Goal: Transaction & Acquisition: Purchase product/service

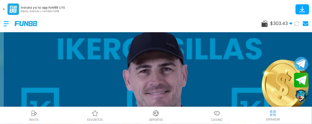
click at [264, 24] on use at bounding box center [264, 23] width 6 height 7
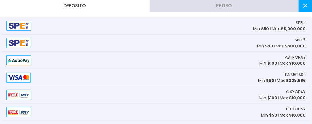
click at [243, 5] on button "Retiro" at bounding box center [223, 6] width 149 height 12
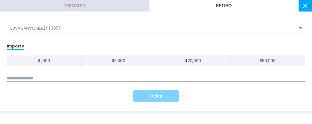
scroll to position [92, 0]
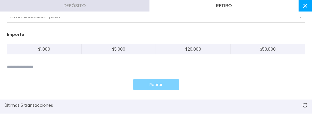
click at [23, 63] on div "$ 1,000 $ 5,000 $ 20,000 $ 50,000" at bounding box center [156, 57] width 298 height 26
click at [13, 65] on input at bounding box center [156, 67] width 298 height 6
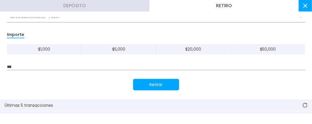
type input "***"
click at [139, 85] on button "Retirar" at bounding box center [156, 85] width 46 height 12
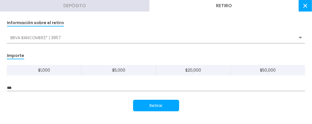
scroll to position [8, 0]
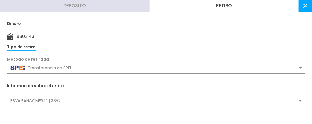
click at [46, 98] on div "BBVA BANCOMER2* | 3857" at bounding box center [156, 100] width 298 height 11
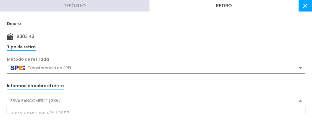
click at [46, 98] on div "BBVA BANCOMER2* | 3857" at bounding box center [156, 100] width 298 height 11
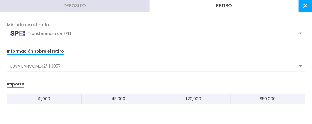
scroll to position [54, 0]
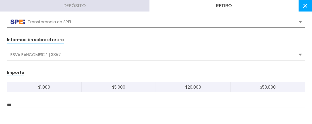
click at [30, 56] on div "BBVA BANCOMER2* | 3857" at bounding box center [156, 54] width 298 height 11
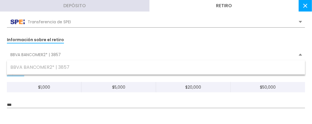
click at [30, 56] on div "BBVA BANCOMER2* | 3857" at bounding box center [156, 54] width 298 height 11
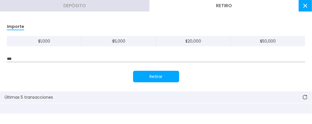
scroll to position [112, 0]
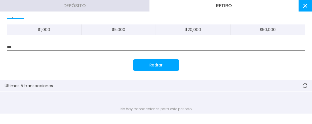
click at [156, 66] on button "Retirar" at bounding box center [156, 65] width 46 height 12
click at [304, 6] on use at bounding box center [305, 6] width 4 height 4
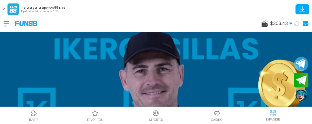
click at [296, 24] on icon at bounding box center [296, 23] width 5 height 5
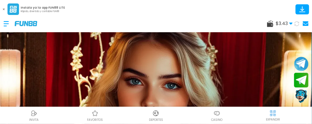
click at [216, 115] on img at bounding box center [216, 113] width 7 height 7
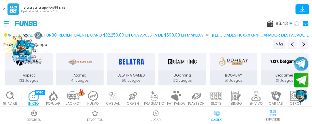
scroll to position [153, 0]
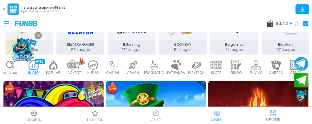
click at [151, 70] on p "PRAGMATIC" at bounding box center [154, 72] width 20 height 5
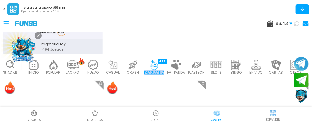
click at [151, 70] on p "PRAGMATIC" at bounding box center [154, 72] width 20 height 5
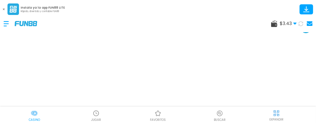
click at [274, 115] on img at bounding box center [276, 113] width 7 height 7
